Goal: Information Seeking & Learning: Learn about a topic

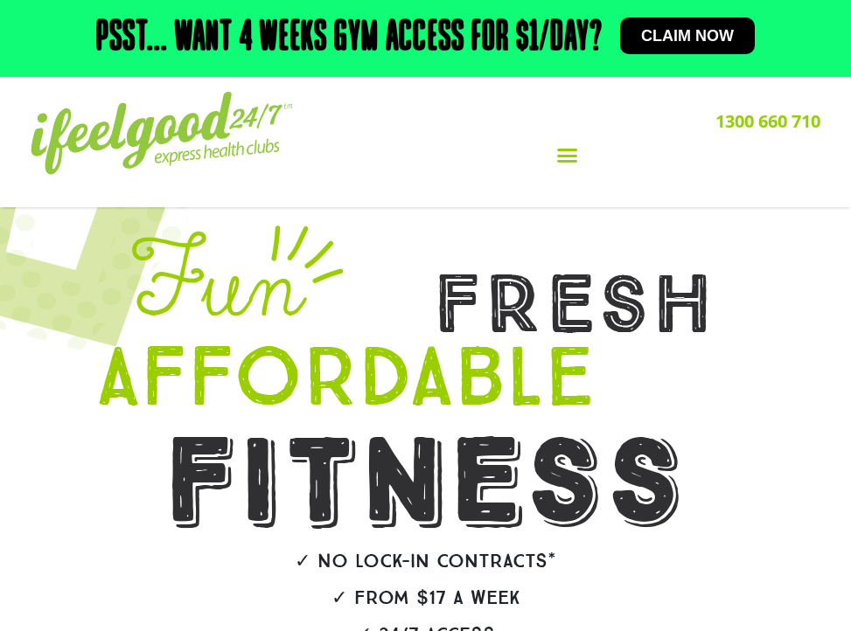
click at [565, 159] on icon "Menu Toggle" at bounding box center [567, 155] width 22 height 22
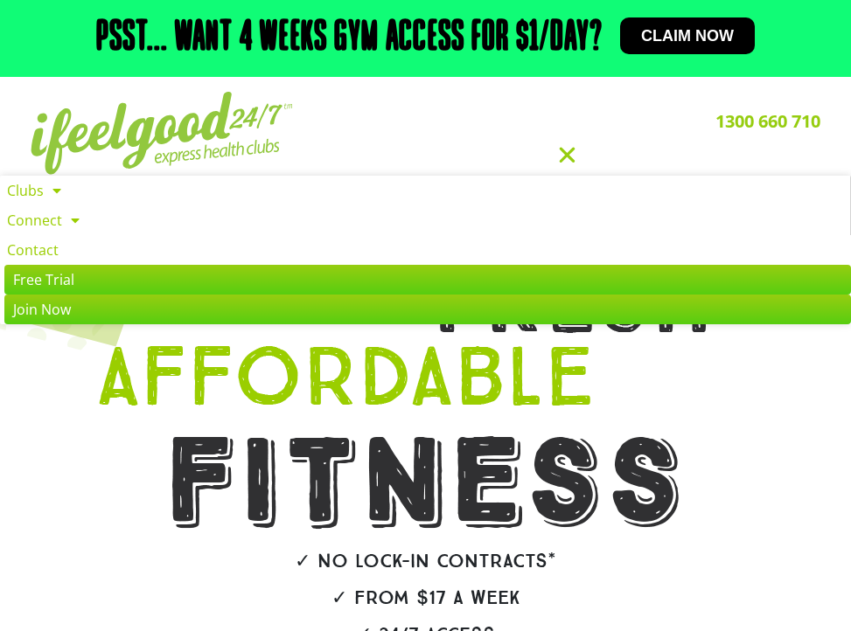
click at [633, 111] on div "1300 660 710 Clubs Alexandra Hills Calamvale Coopers Plains Middle Park Oxenfor…" at bounding box center [566, 142] width 524 height 118
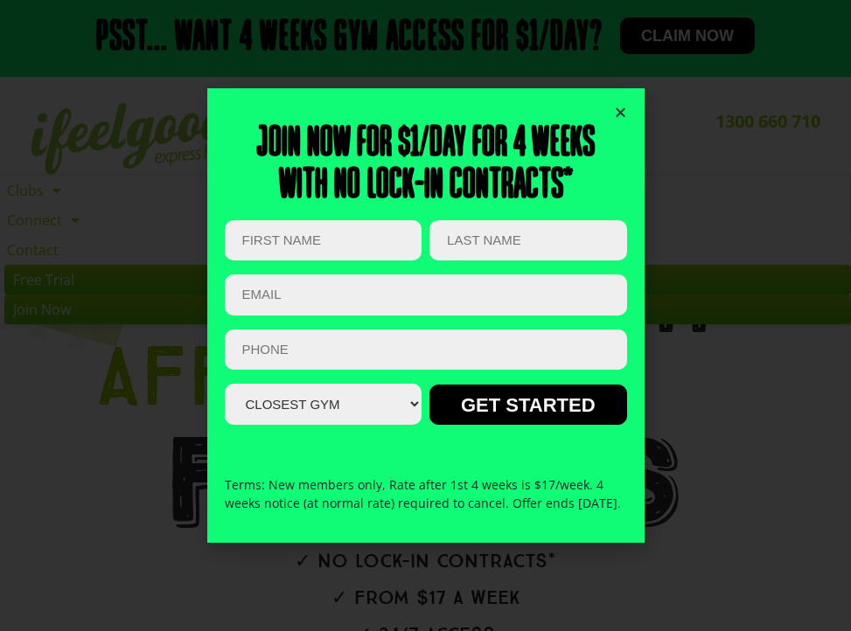
click at [618, 106] on icon "Close" at bounding box center [620, 112] width 13 height 13
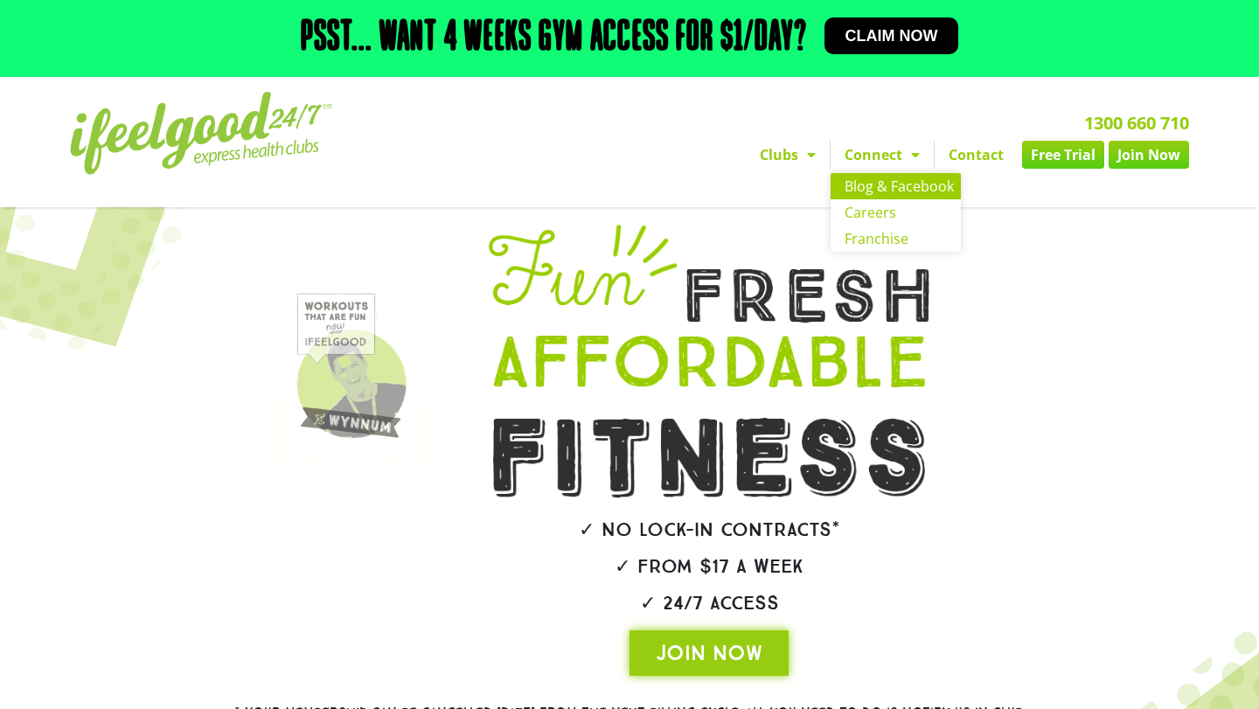
click at [850, 182] on link "Blog & Facebook" at bounding box center [895, 186] width 130 height 26
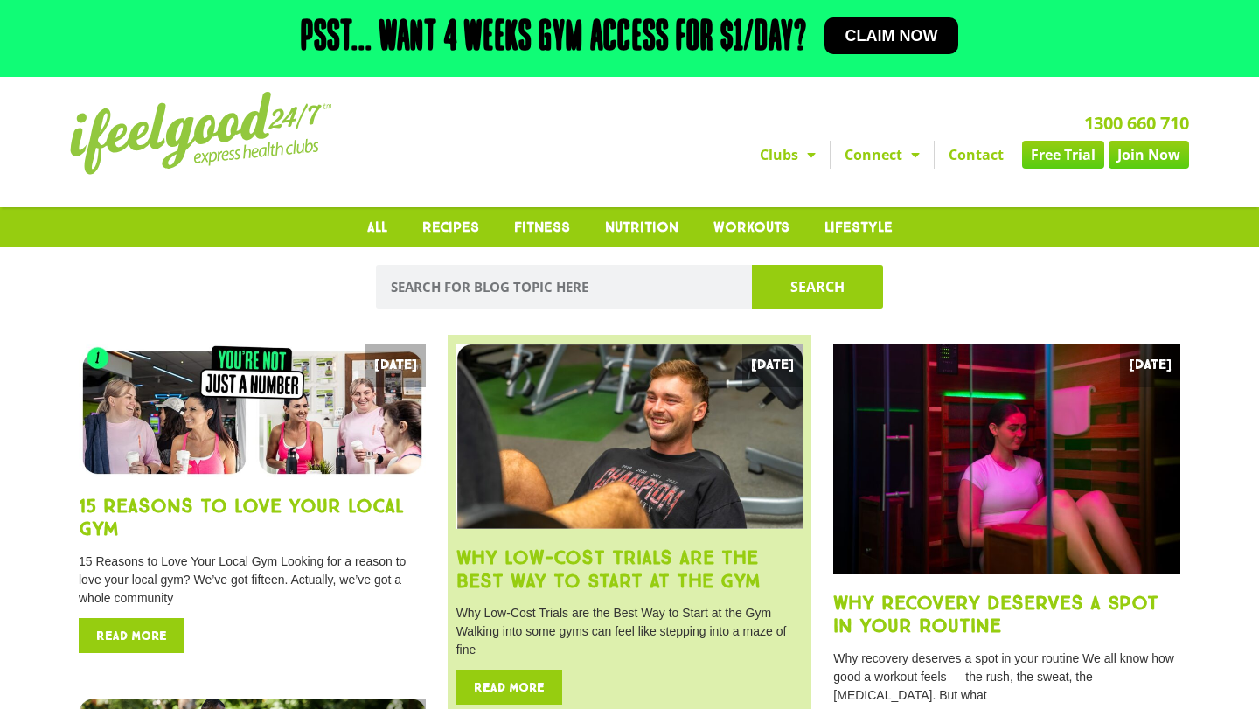
click at [641, 467] on img at bounding box center [629, 437] width 347 height 186
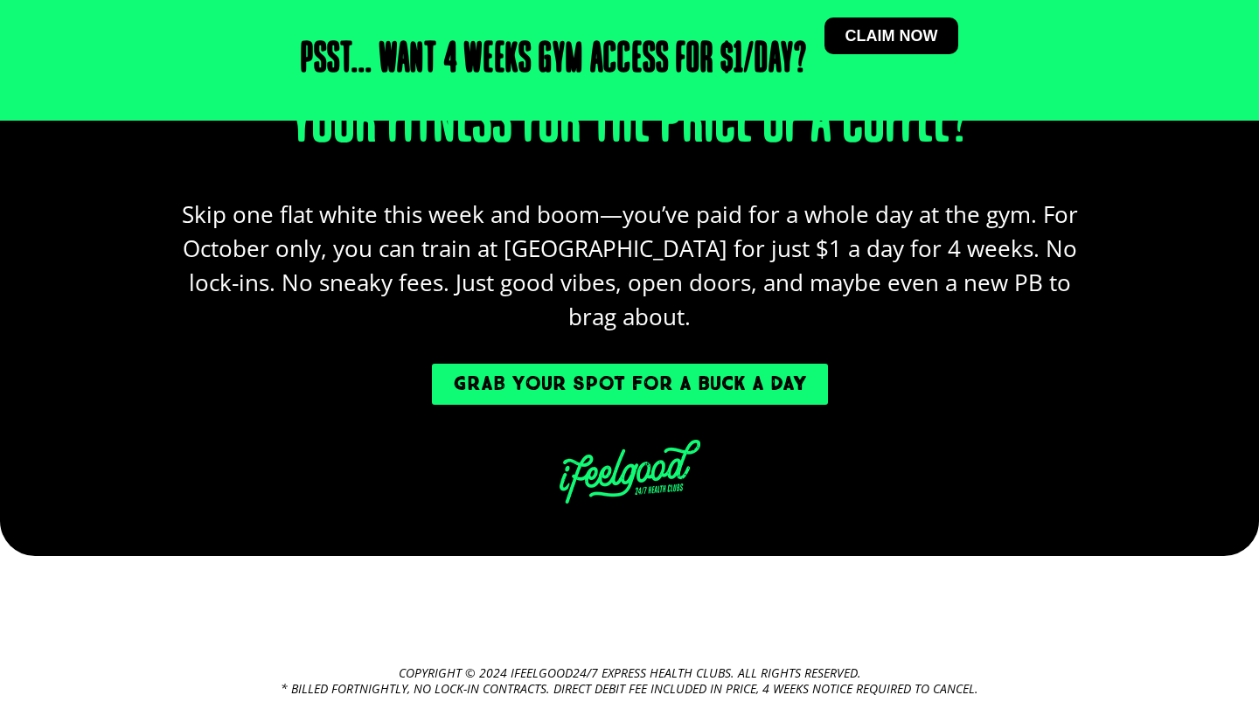
scroll to position [3273, 0]
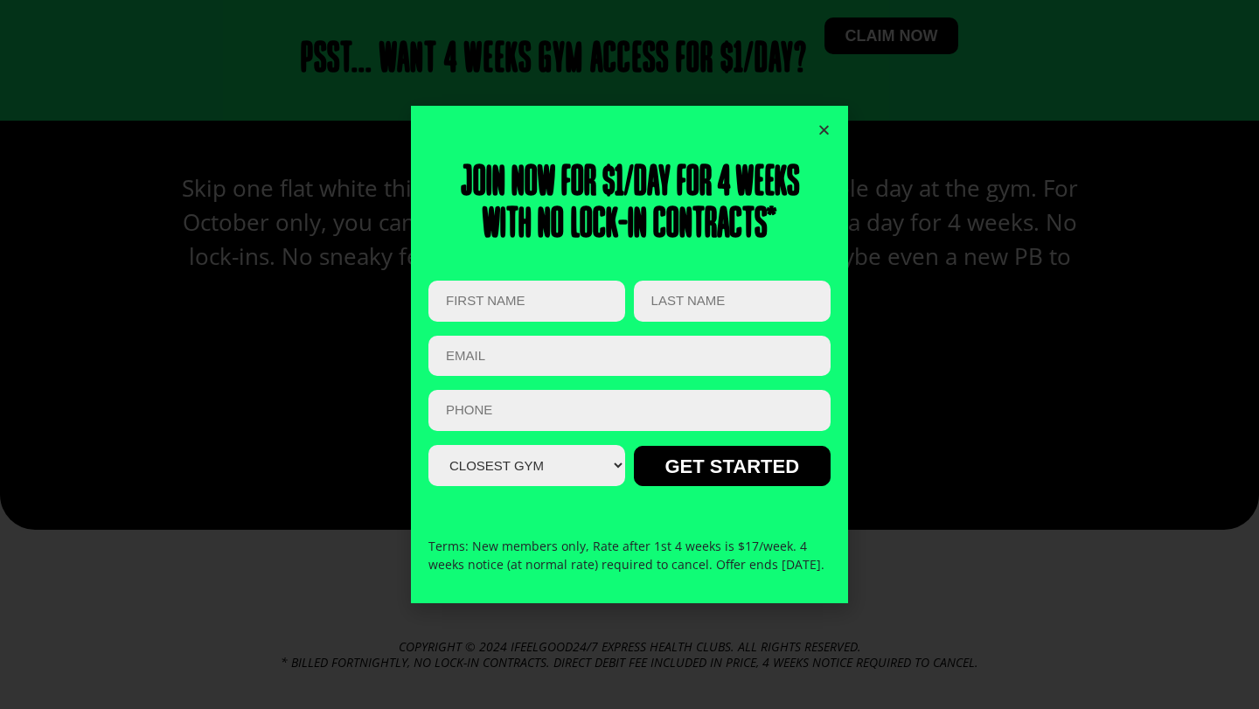
click at [822, 123] on icon "Close" at bounding box center [823, 129] width 13 height 13
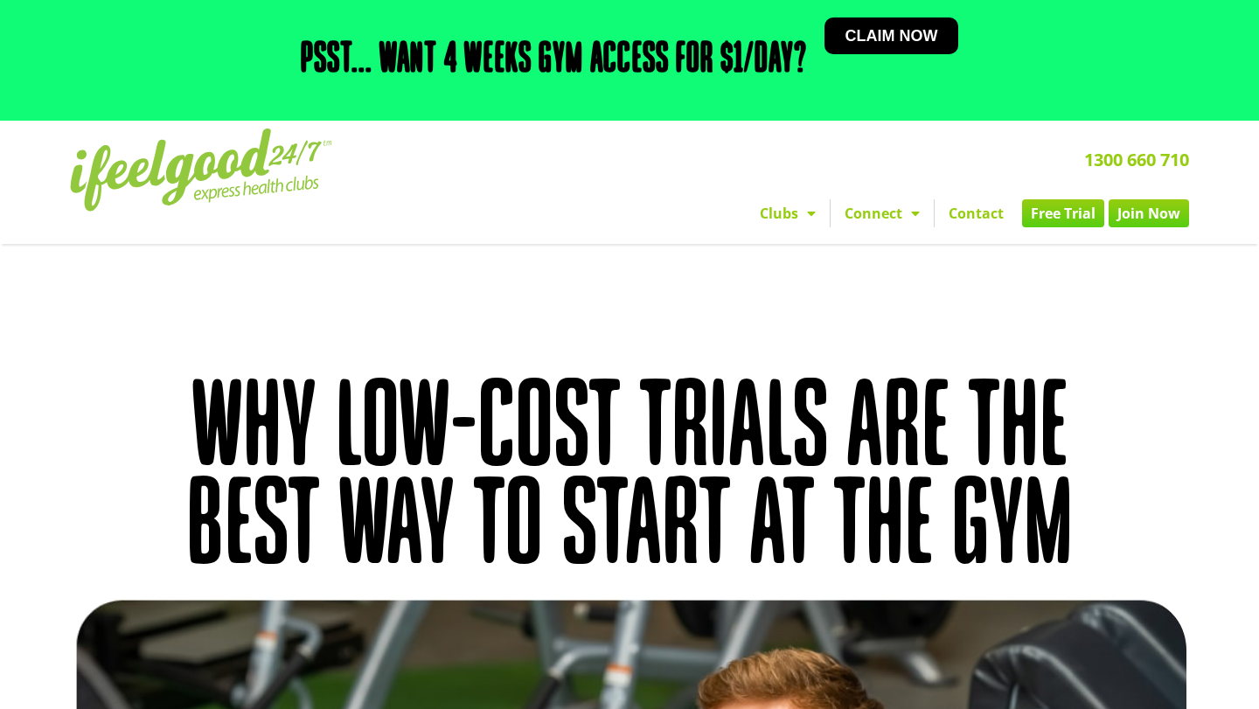
scroll to position [0, 0]
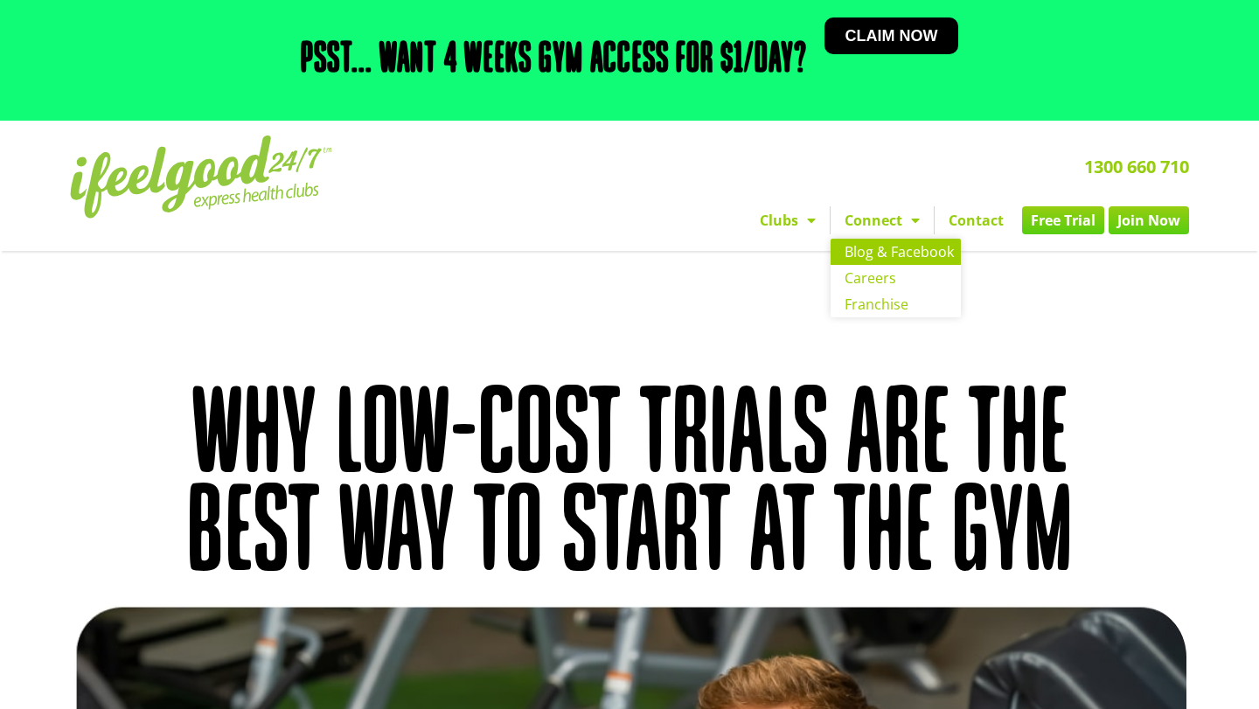
click at [887, 255] on link "Blog & Facebook" at bounding box center [895, 252] width 130 height 26
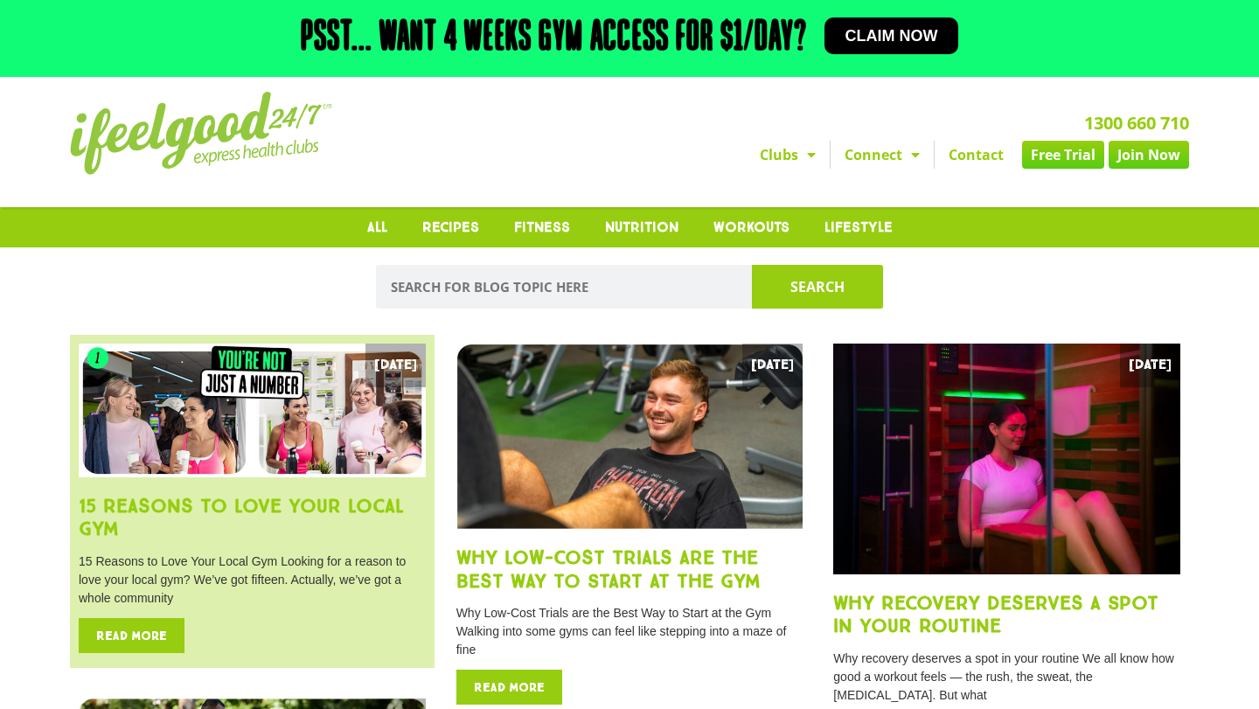
click at [215, 471] on img at bounding box center [252, 411] width 347 height 134
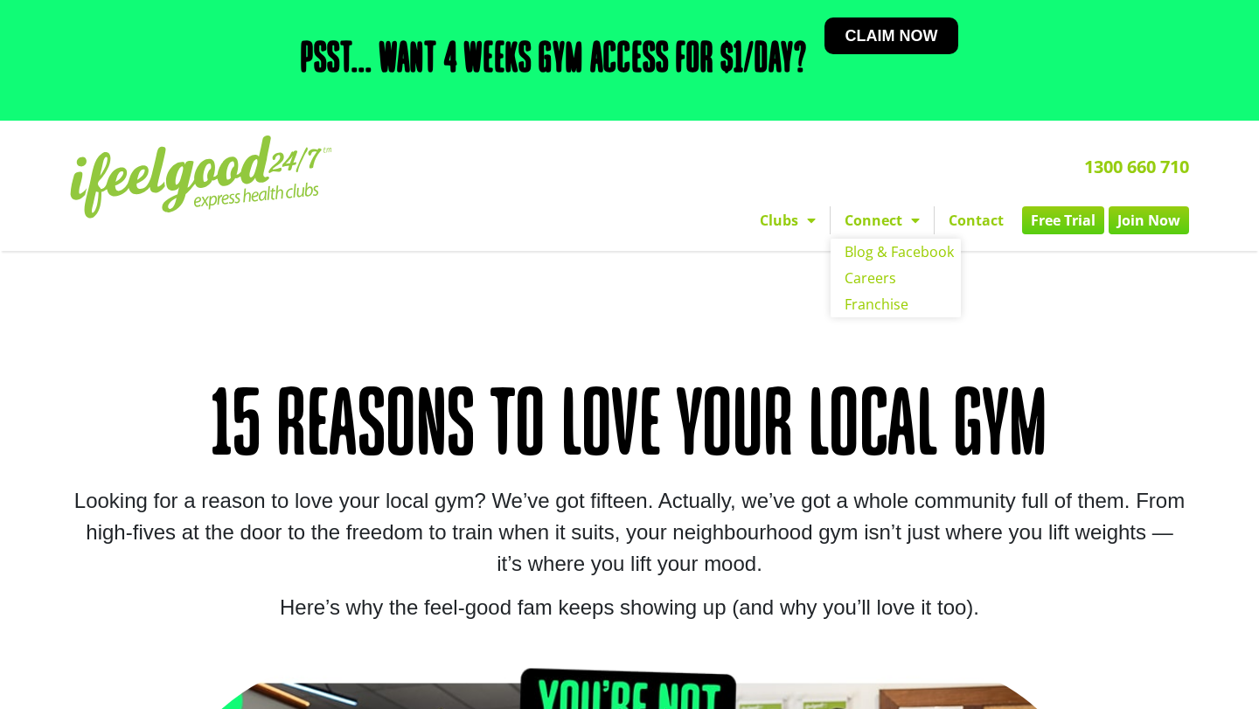
click at [889, 225] on link "Connect" at bounding box center [881, 220] width 103 height 28
click at [887, 221] on link "Connect" at bounding box center [881, 220] width 103 height 28
click at [882, 254] on link "Blog & Facebook" at bounding box center [895, 252] width 130 height 26
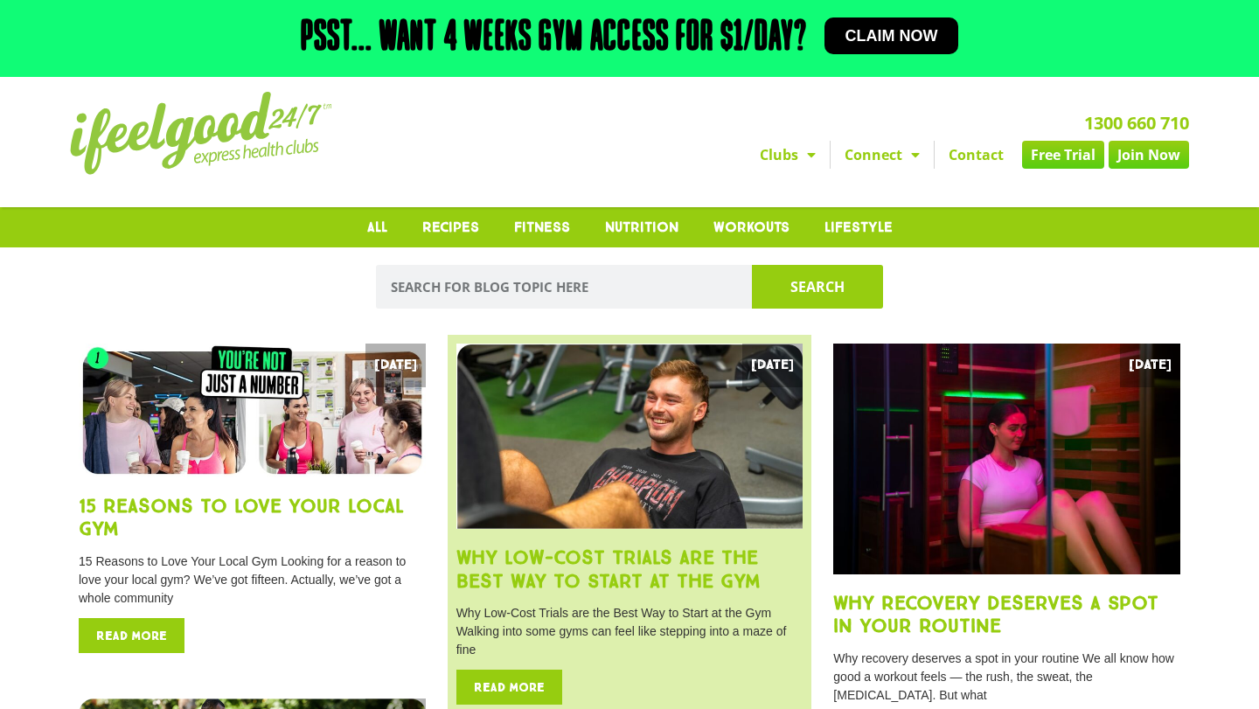
click at [687, 487] on img at bounding box center [629, 437] width 347 height 186
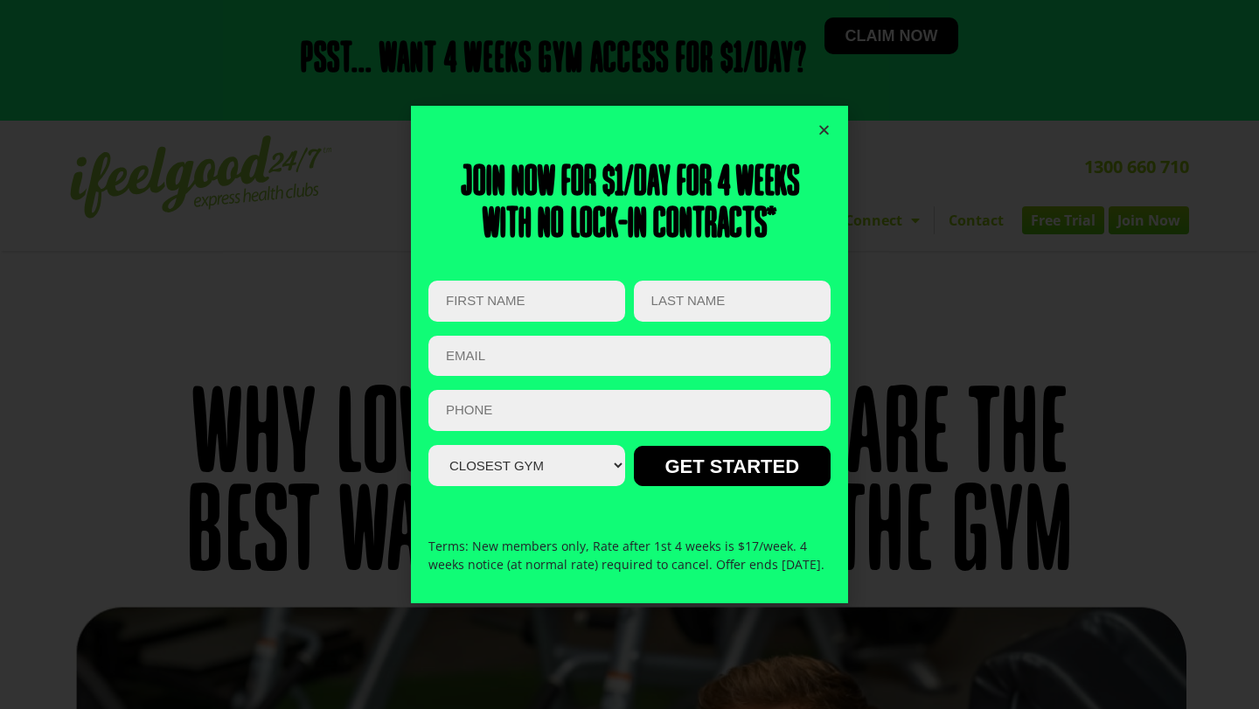
click at [824, 123] on icon "Close" at bounding box center [823, 129] width 13 height 13
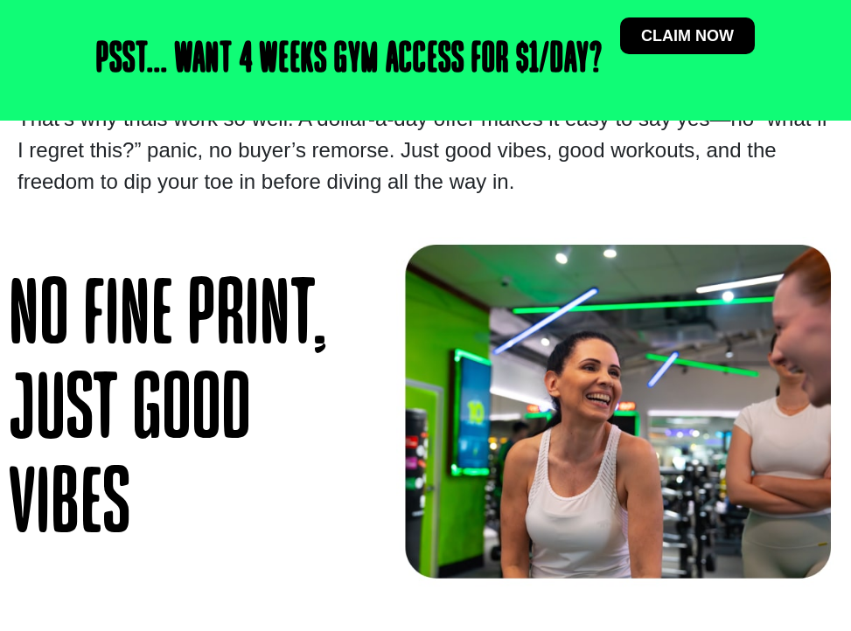
scroll to position [1484, 0]
